Goal: Ask a question

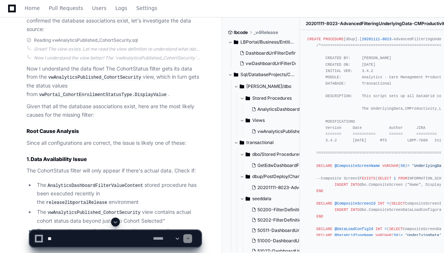
scroll to position [2367, 0]
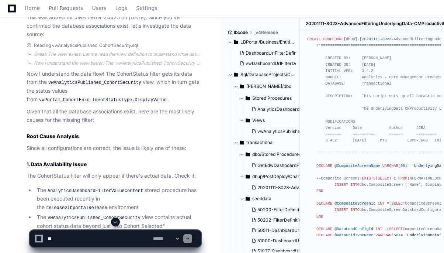
click at [11, 8] on icon at bounding box center [12, 8] width 8 height 9
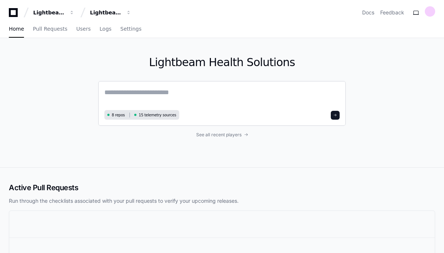
click at [157, 92] on textarea at bounding box center [221, 97] width 235 height 21
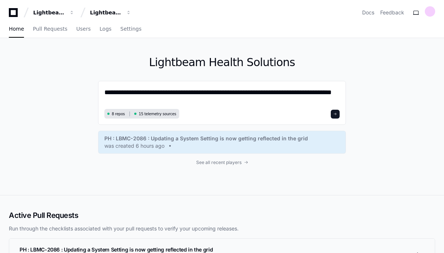
type textarea "**********"
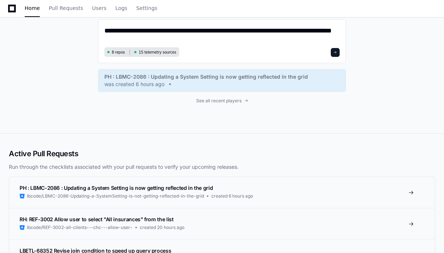
scroll to position [12, 0]
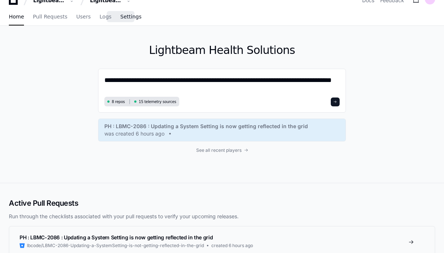
click at [123, 16] on span "Settings" at bounding box center [130, 16] width 21 height 4
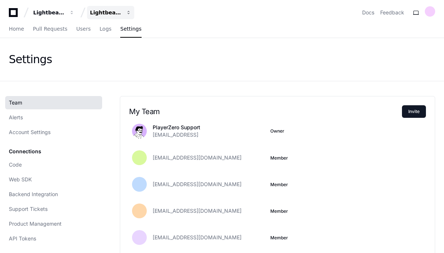
click at [74, 12] on span "button" at bounding box center [71, 12] width 5 height 5
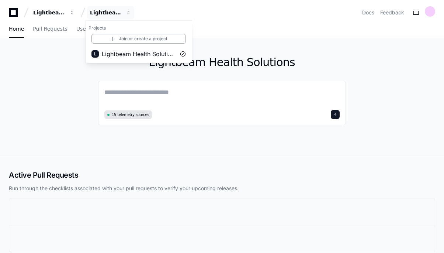
scroll to position [12, 0]
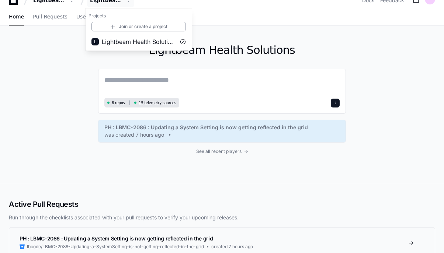
click at [51, 82] on div "Lightbeam Health Solutions 8 repos 15 telemetry sources PH : LBMC-2086 : Updati…" at bounding box center [222, 105] width 444 height 158
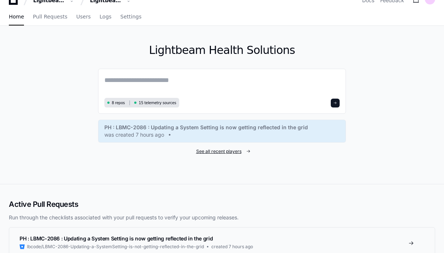
click at [227, 152] on span "See all recent players" at bounding box center [218, 151] width 45 height 6
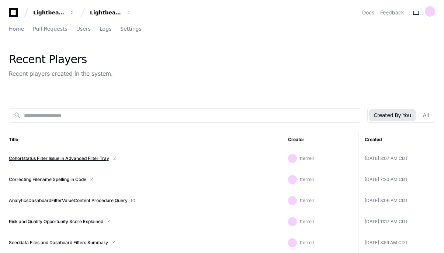
click at [71, 159] on link "Cohortstatus Filter Issue in Advanced Filter Tray" at bounding box center [59, 158] width 100 height 6
click at [14, 15] on icon at bounding box center [13, 12] width 9 height 9
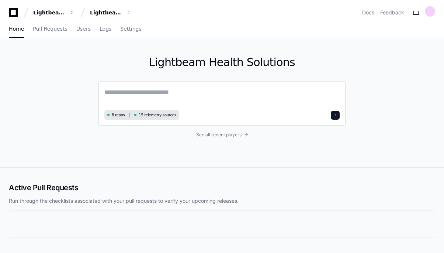
click at [189, 98] on textarea at bounding box center [221, 97] width 235 height 21
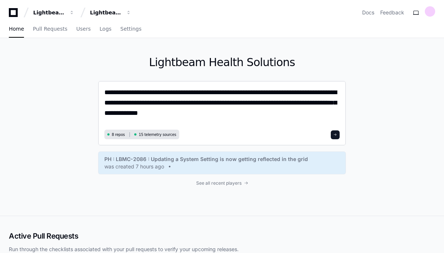
type textarea "**********"
click at [336, 136] on span at bounding box center [335, 135] width 4 height 4
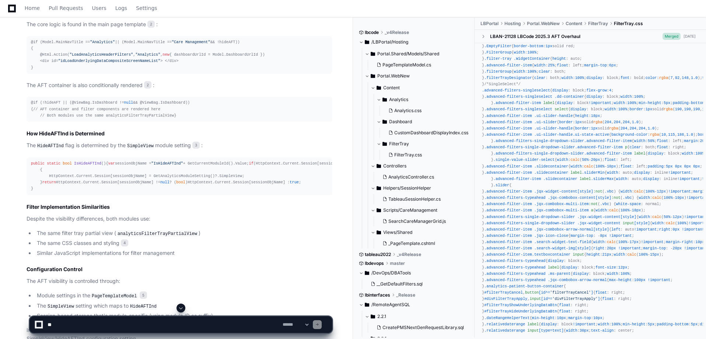
scroll to position [808, 0]
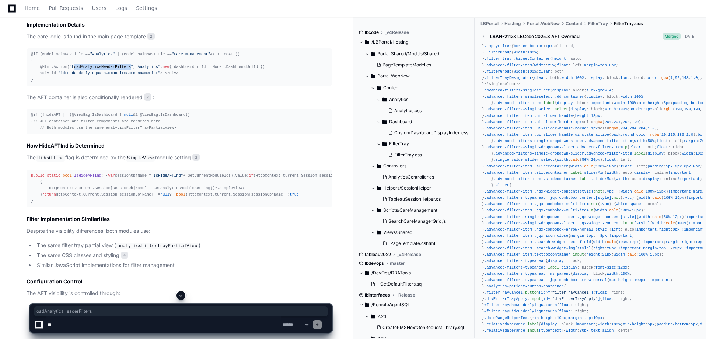
drag, startPoint x: 70, startPoint y: 66, endPoint x: 122, endPoint y: 65, distance: 52.7
click at [122, 65] on span ""LoadAnalyticsHeaderFilters"" at bounding box center [102, 67] width 64 height 4
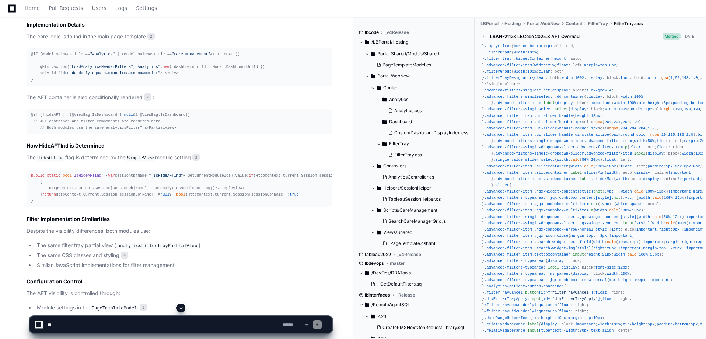
click at [211, 131] on div "@if (!hideAFT || (@ViewBag.IsDashboard != null && @ViewBag.IsDashboard)) { // A…" at bounding box center [179, 121] width 297 height 19
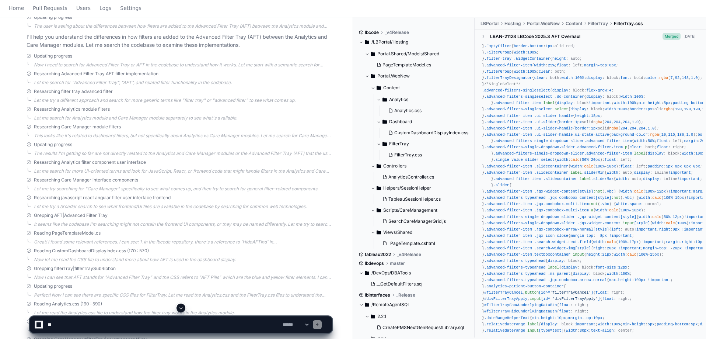
scroll to position [0, 0]
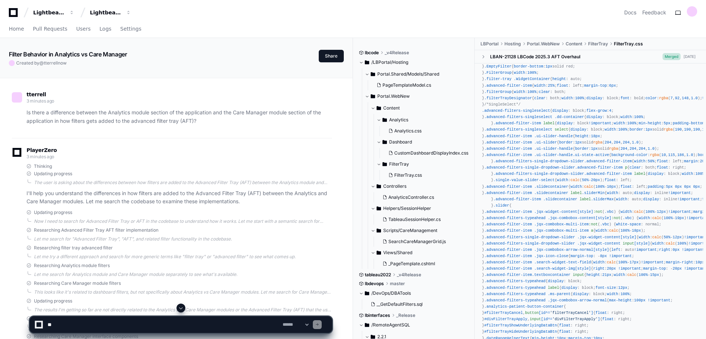
click at [126, 252] on textarea at bounding box center [163, 324] width 235 height 16
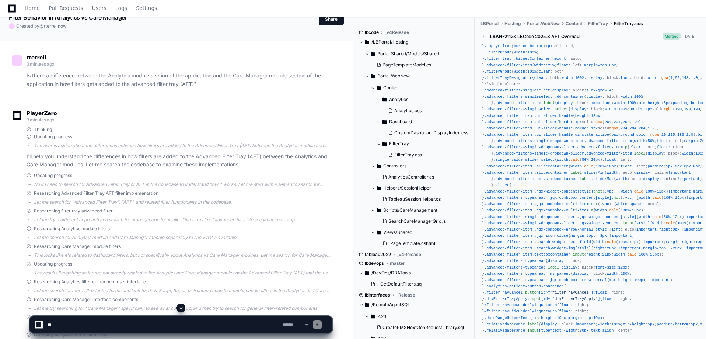
scroll to position [49, 0]
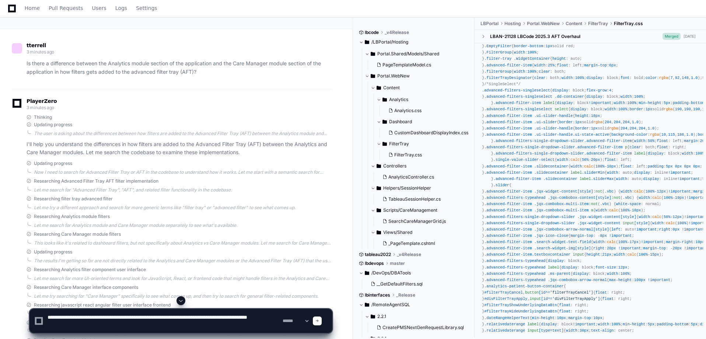
drag, startPoint x: 79, startPoint y: 324, endPoint x: 87, endPoint y: 326, distance: 7.9
click at [79, 252] on textarea at bounding box center [163, 321] width 235 height 24
type textarea "**********"
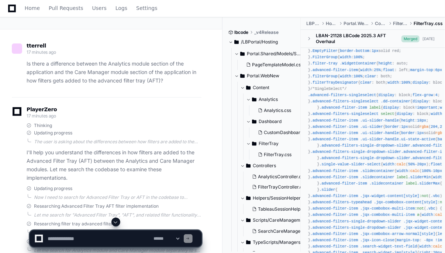
scroll to position [12, 0]
